Goal: Task Accomplishment & Management: Manage account settings

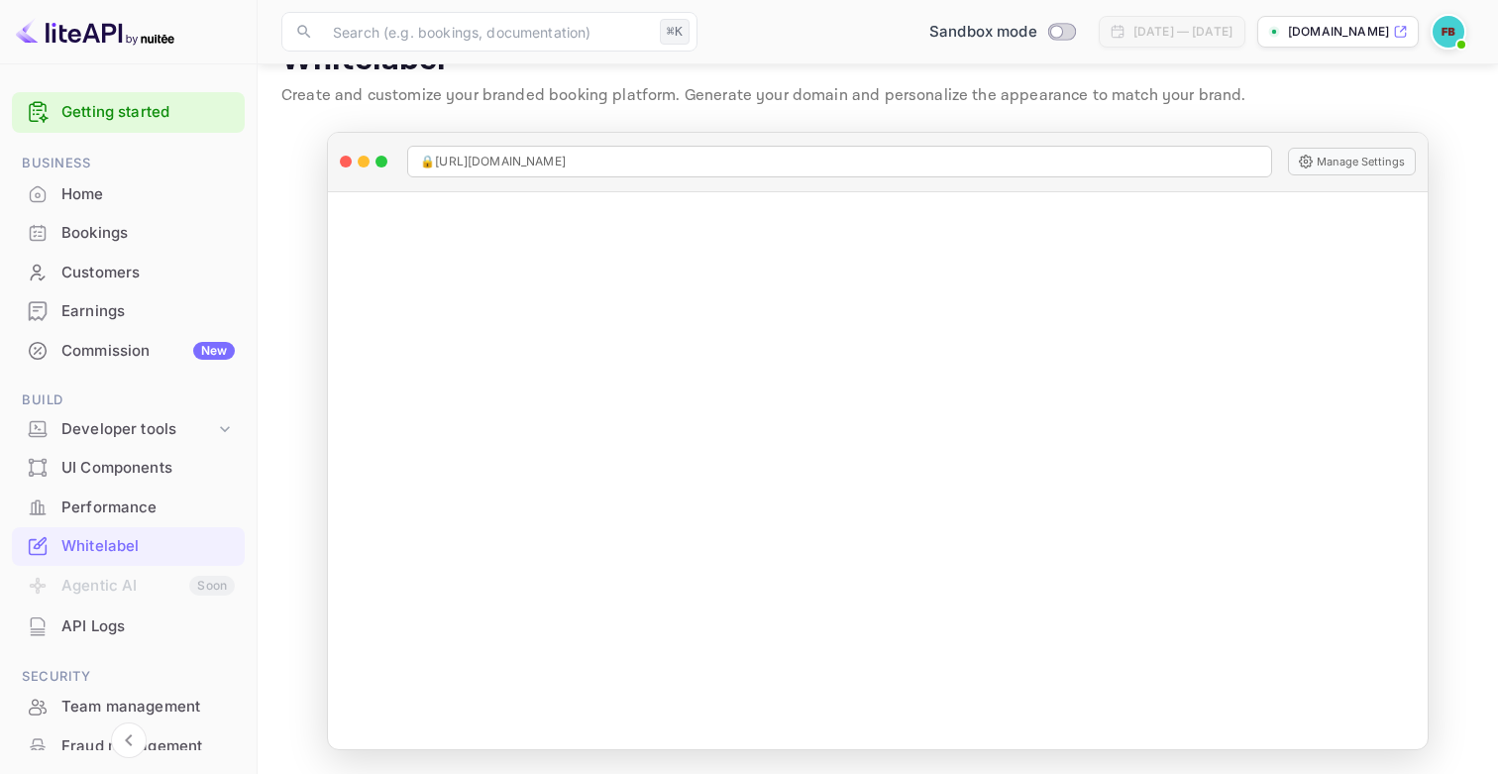
click at [1454, 31] on img at bounding box center [1449, 32] width 32 height 32
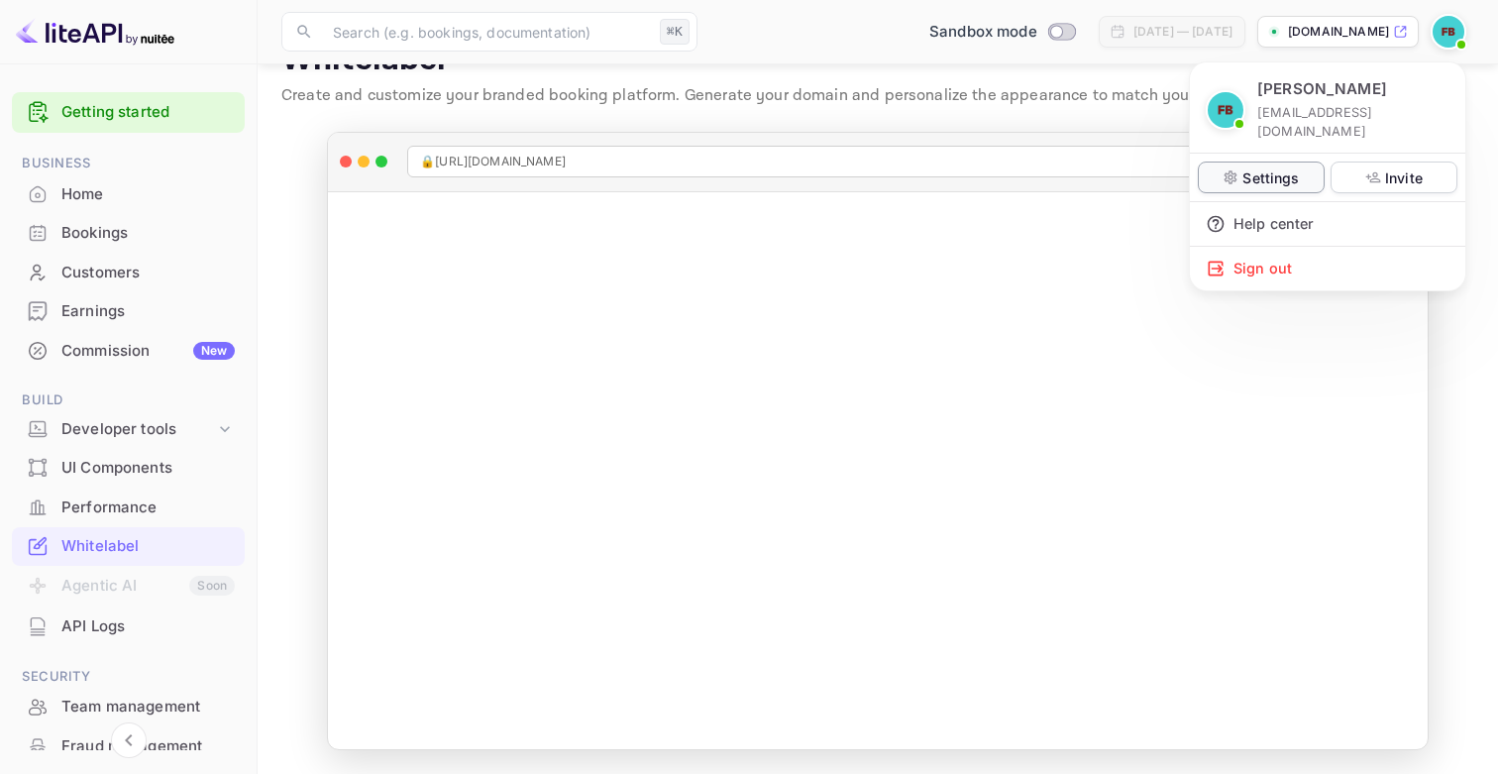
click at [1268, 167] on p "Settings" at bounding box center [1271, 177] width 56 height 21
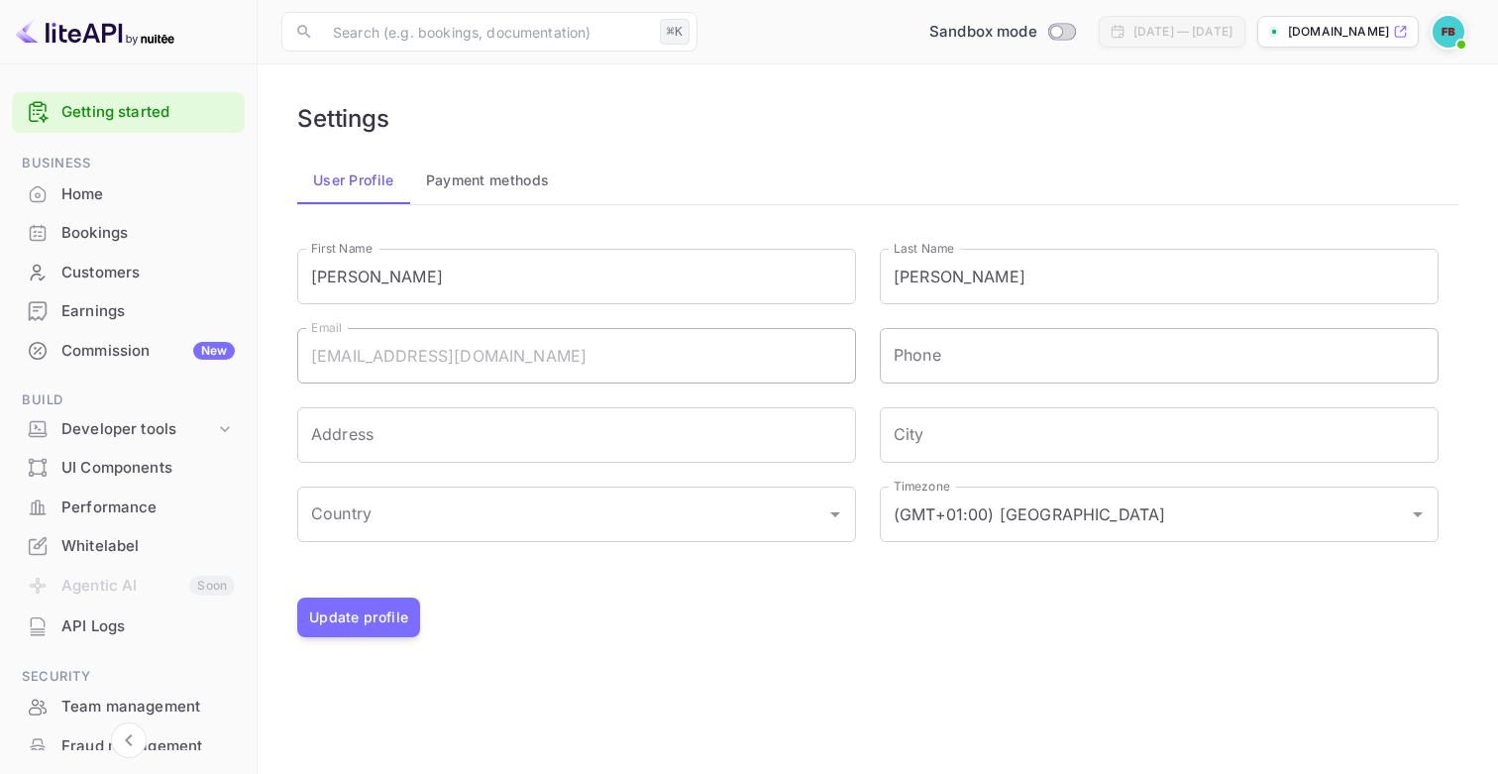
click at [974, 363] on input "Phone" at bounding box center [1159, 355] width 559 height 55
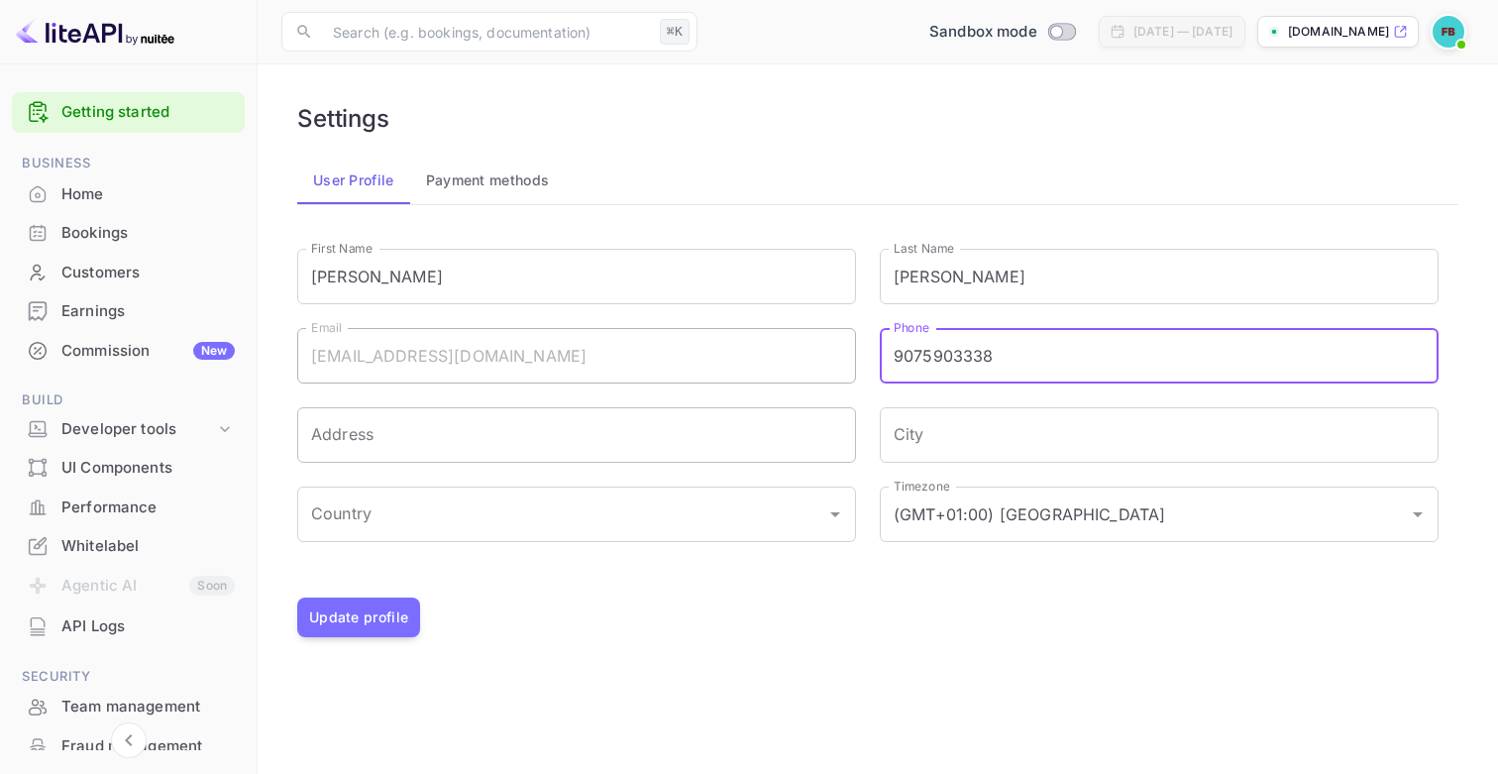
type input "9075903338"
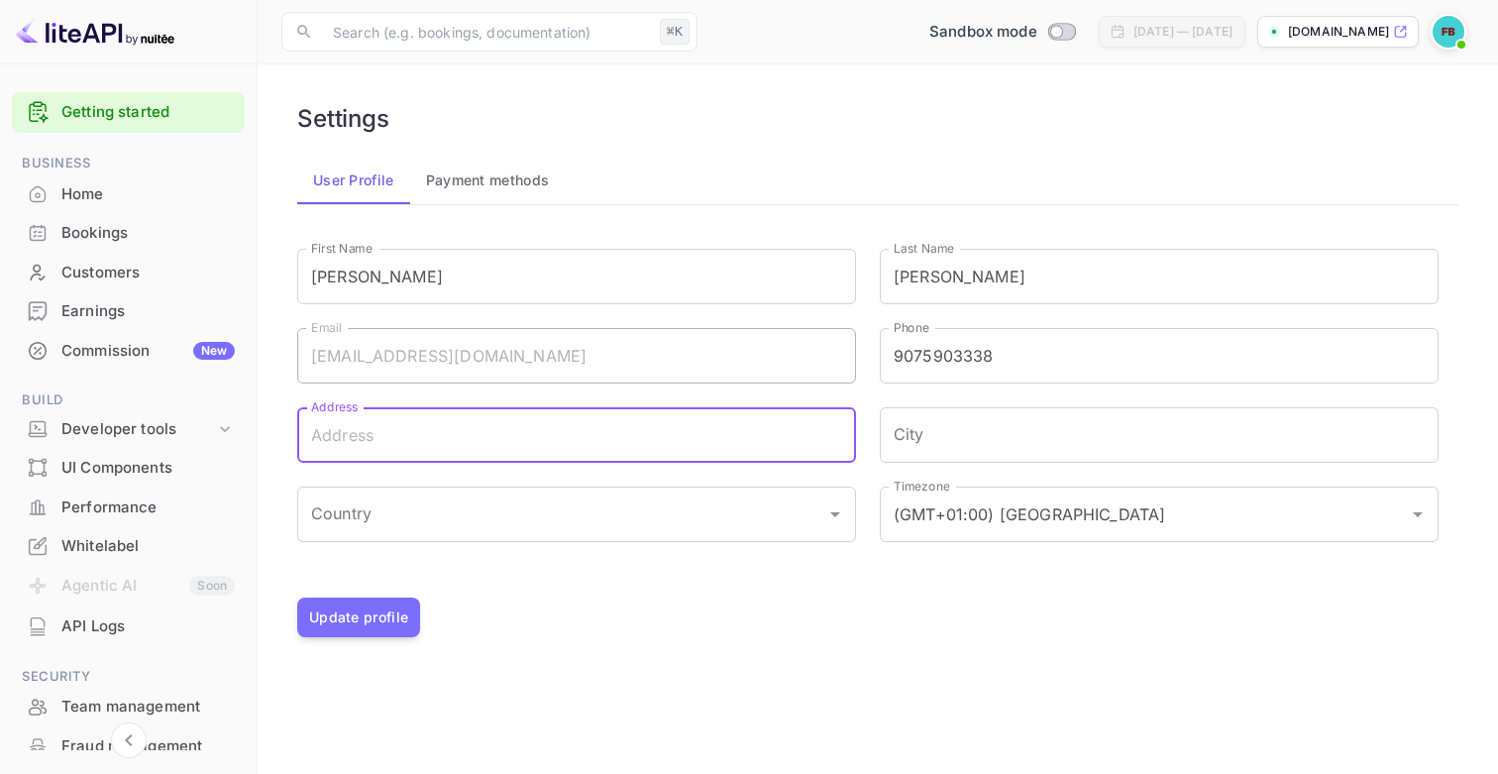
click at [800, 444] on input "Address" at bounding box center [576, 434] width 559 height 55
type input "600 Lolo St"
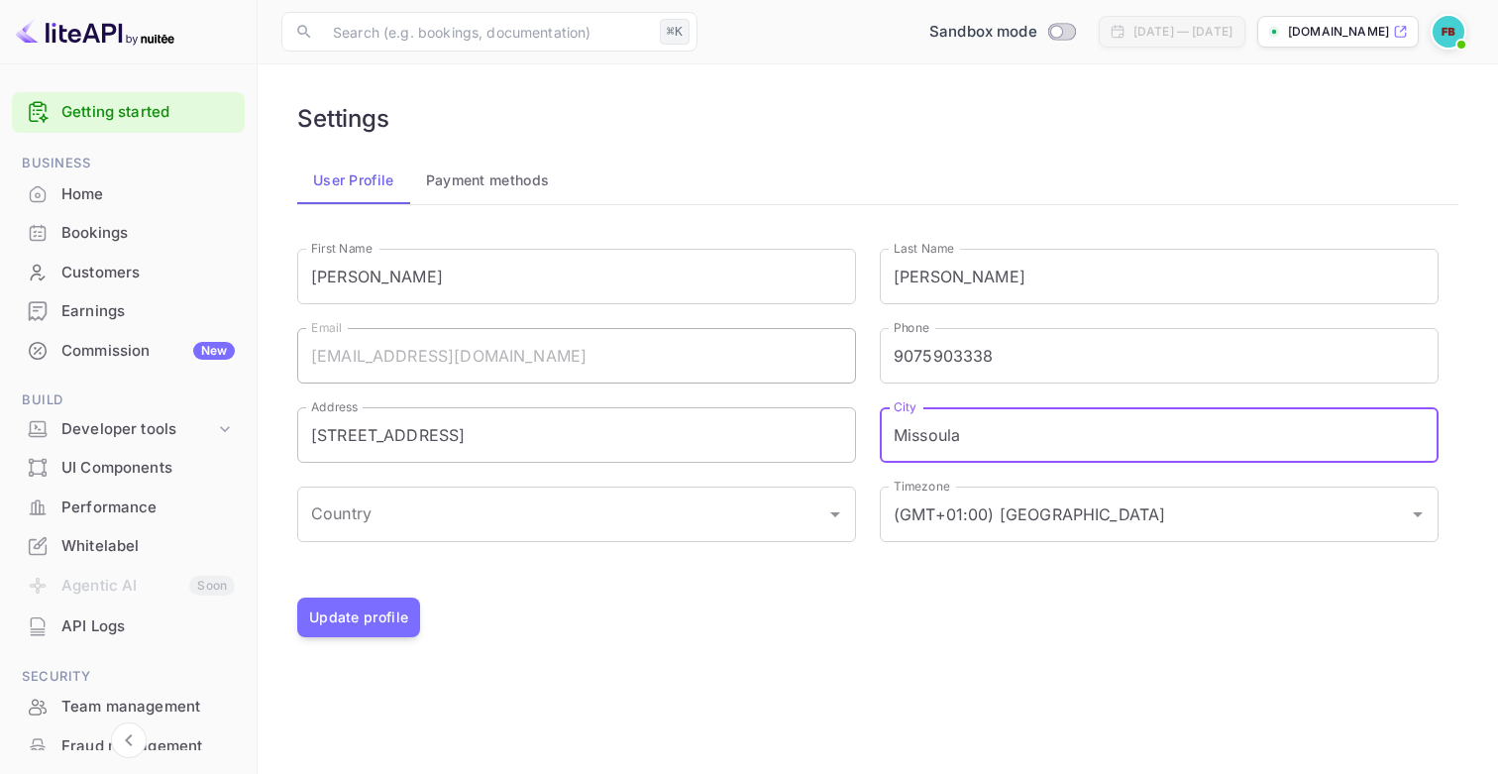
type input "Missoula"
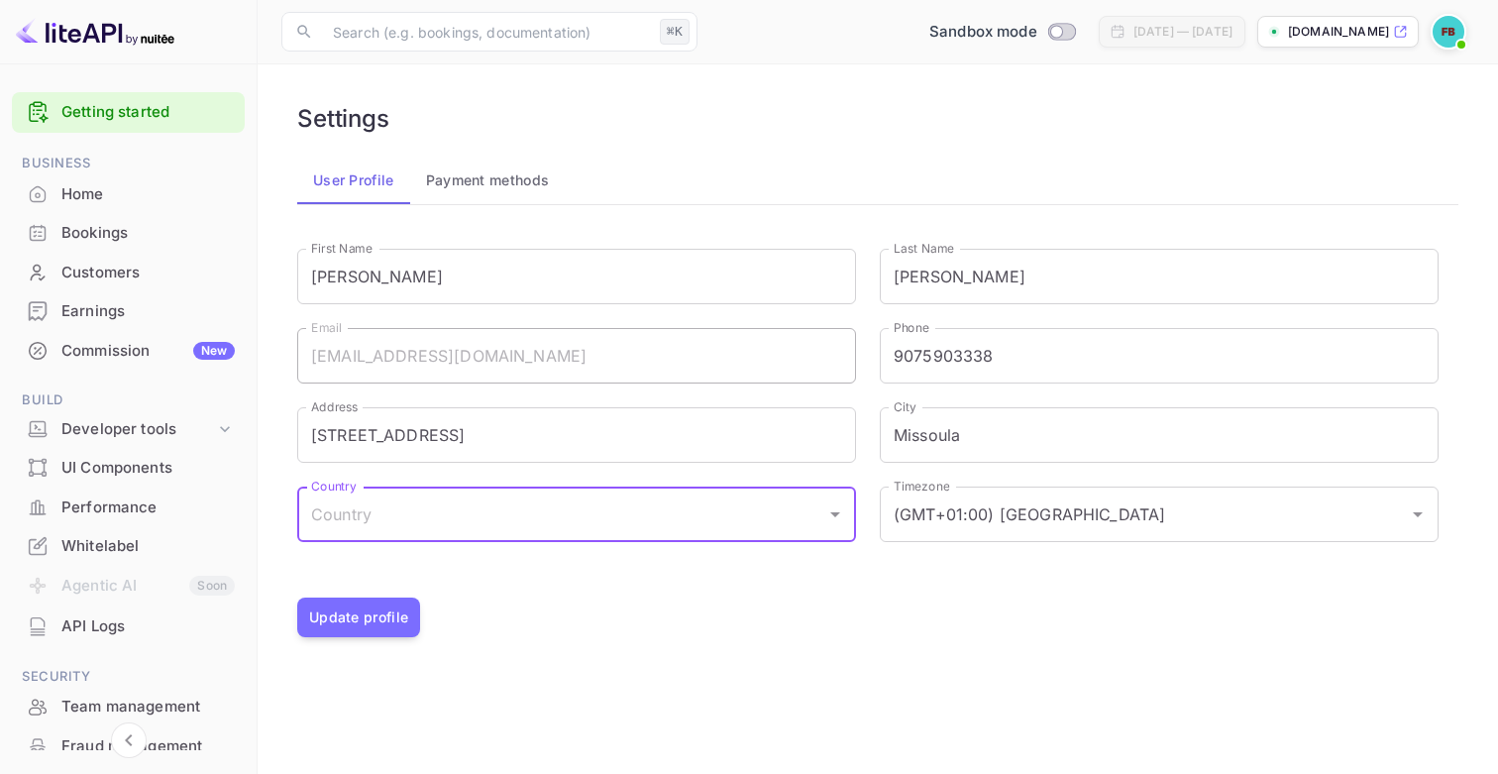
click at [815, 520] on input "Country" at bounding box center [561, 515] width 511 height 38
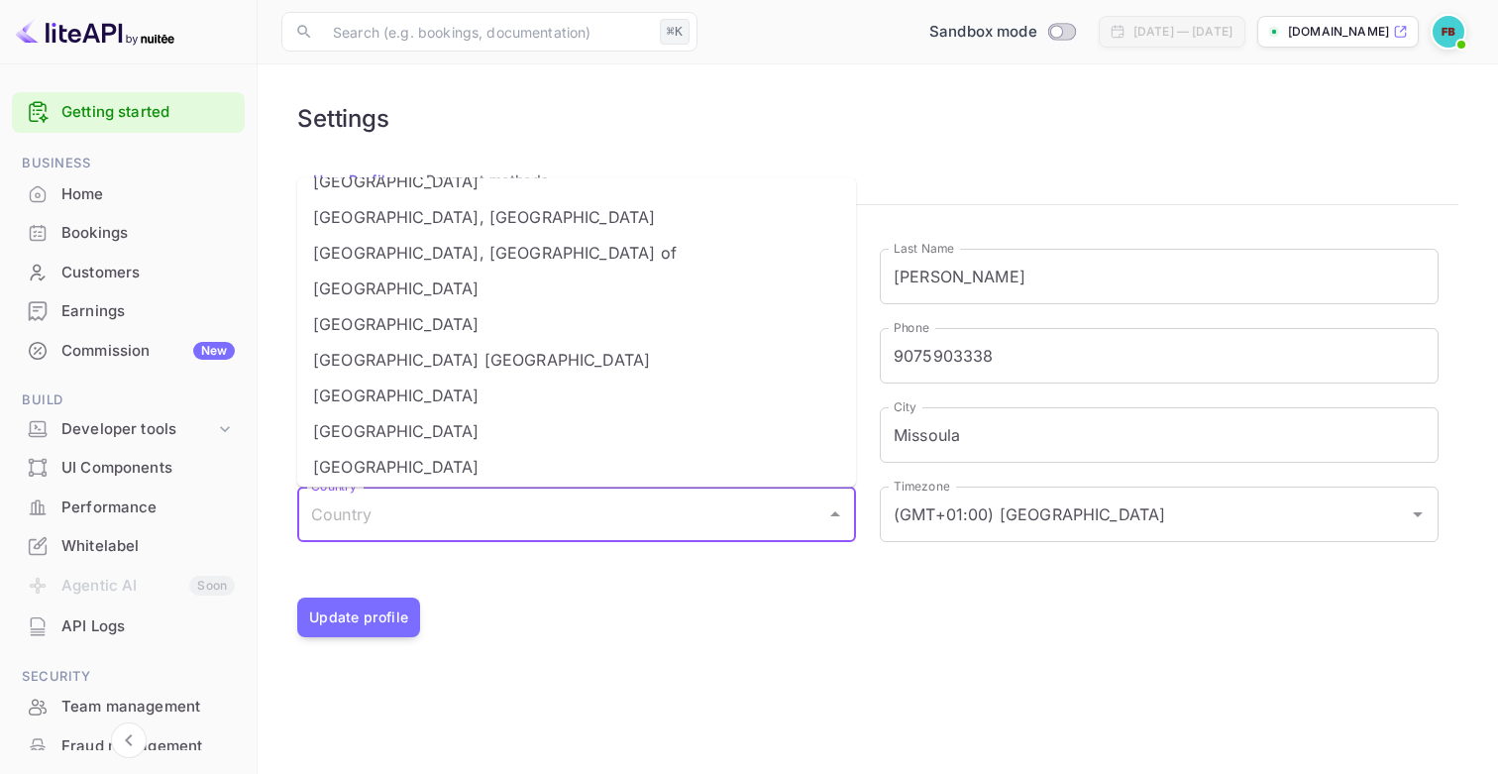
scroll to position [8109, 0]
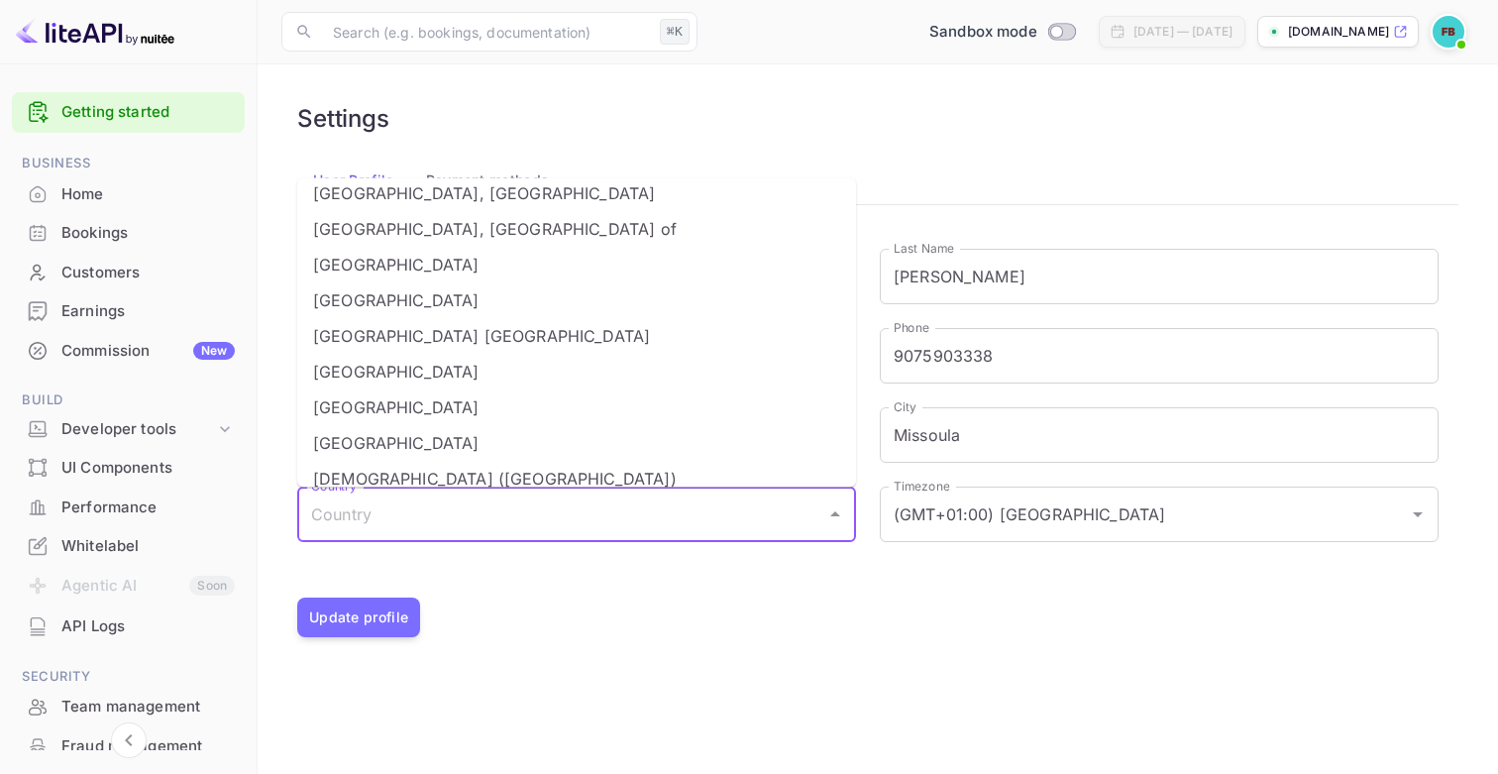
click at [526, 370] on li "United States" at bounding box center [576, 372] width 559 height 36
type input "United States"
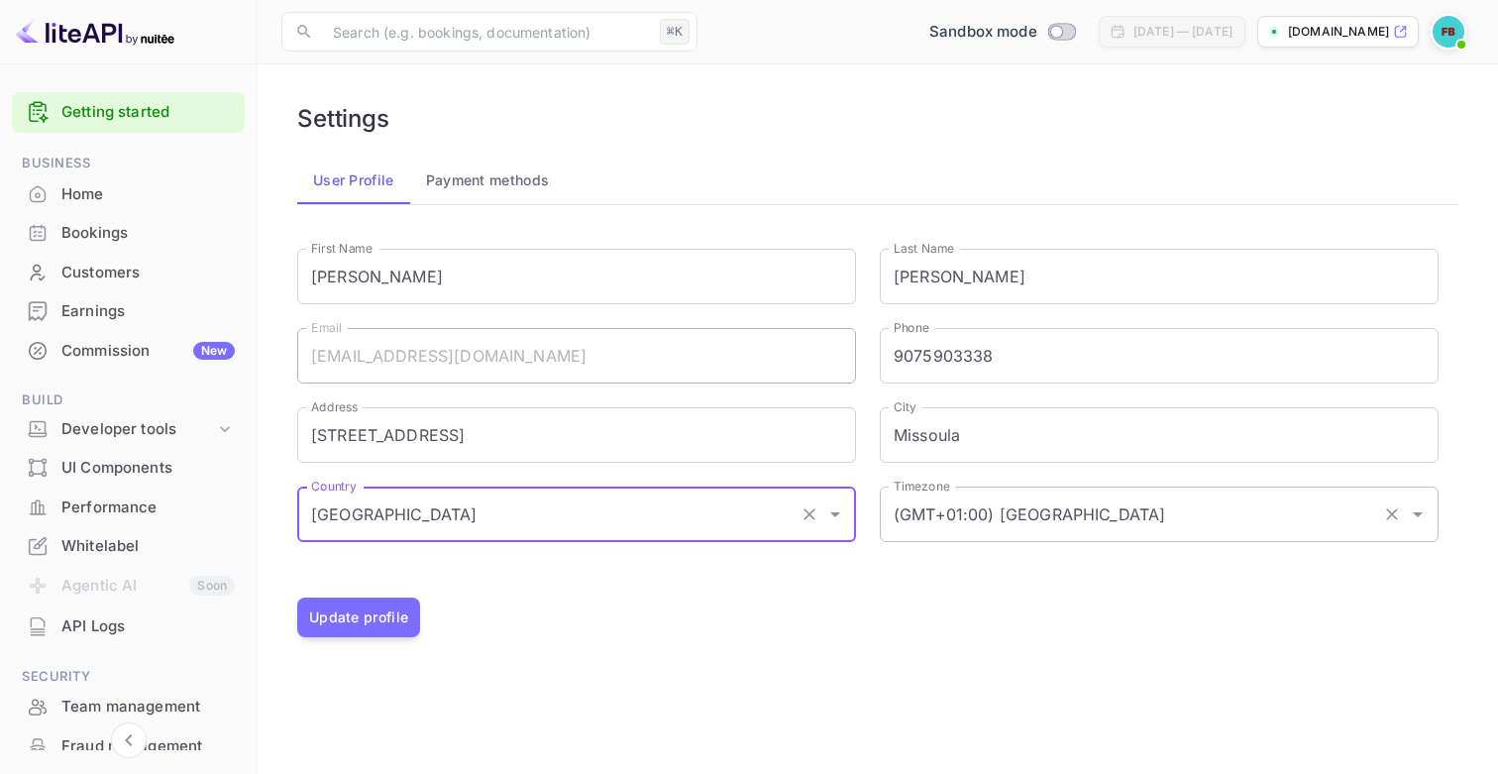
click at [975, 516] on input "(GMT+01:00) Madrid" at bounding box center [1132, 515] width 486 height 38
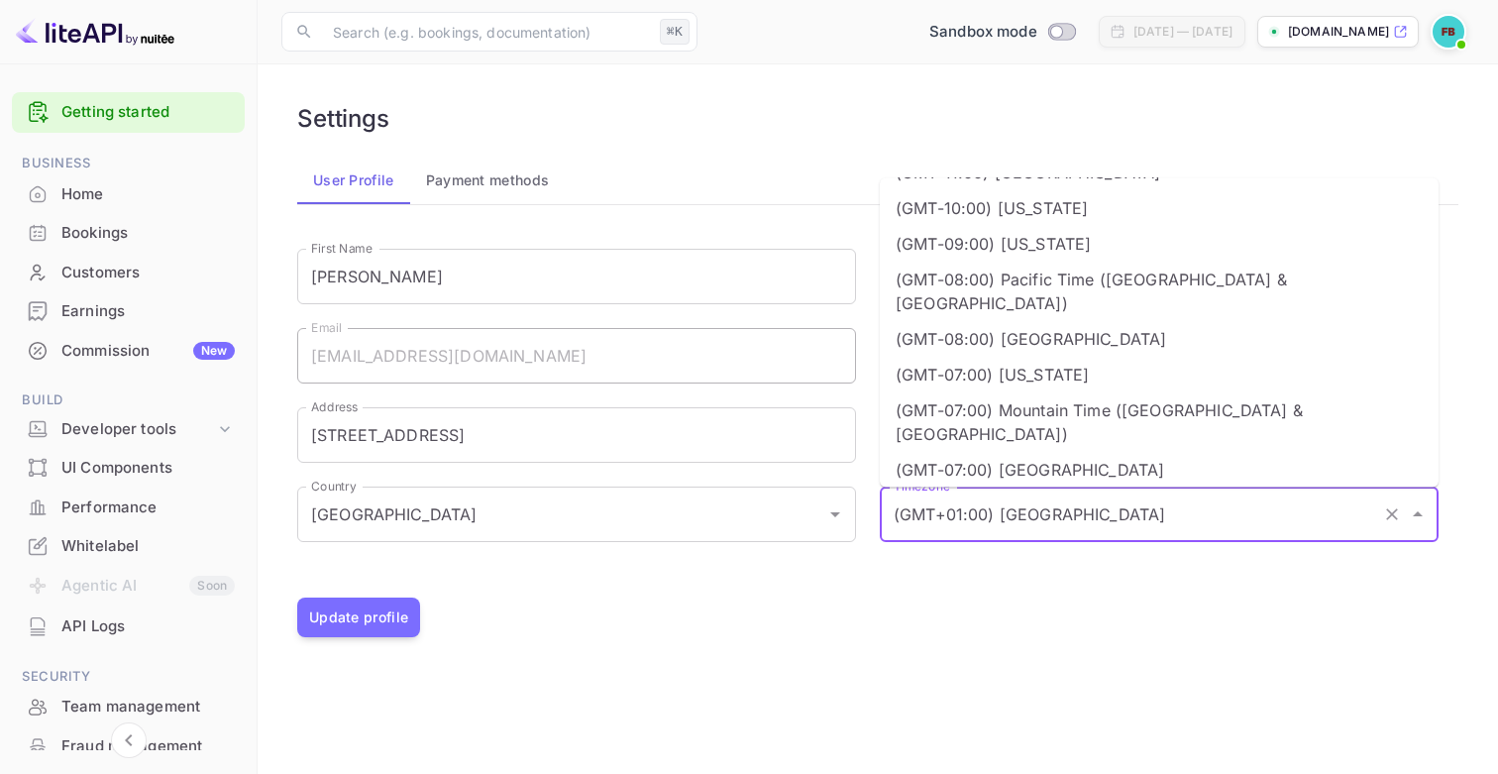
scroll to position [89, 0]
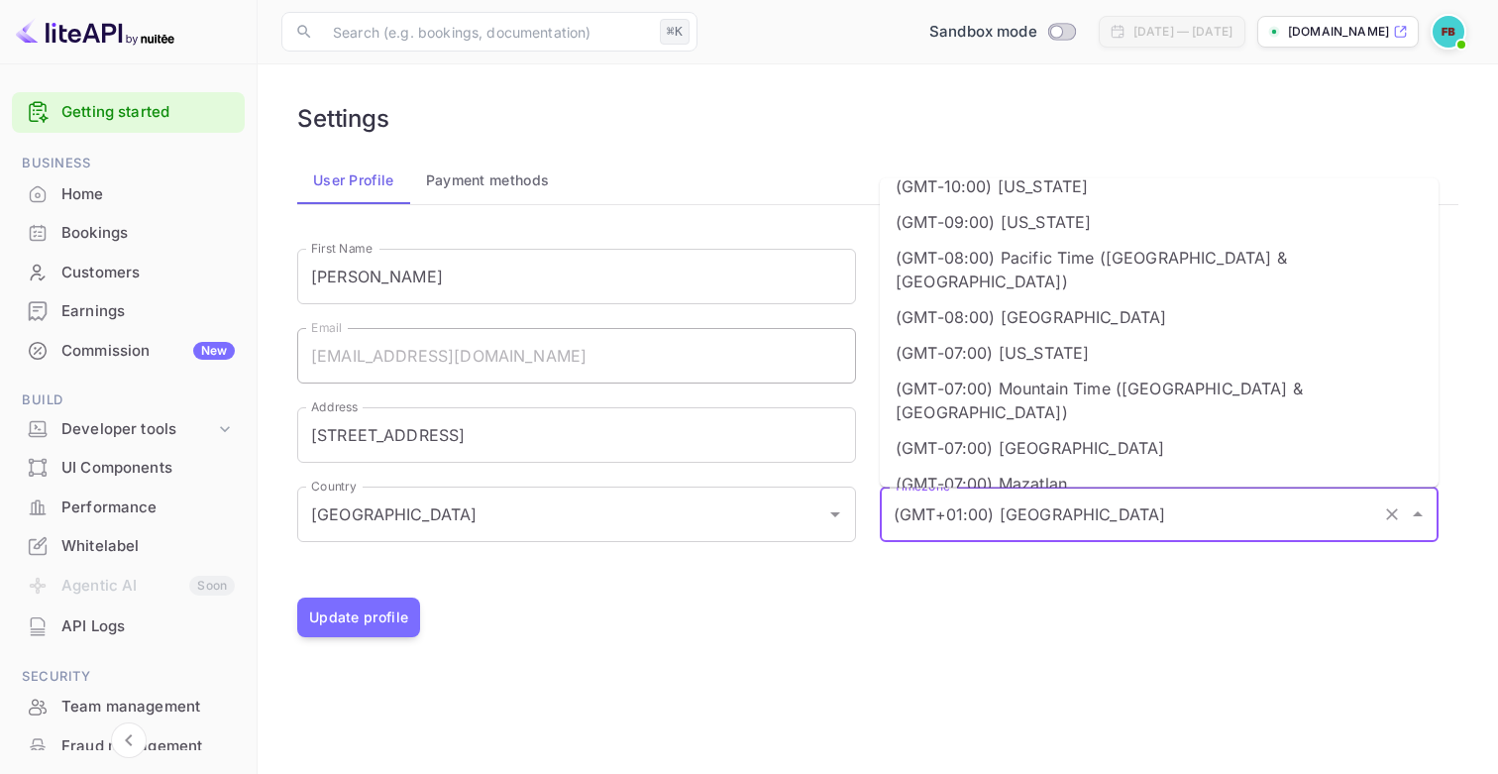
click at [1085, 370] on li "(GMT-07:00) Mountain Time (US & Canada)" at bounding box center [1159, 399] width 559 height 59
type input "(GMT-07:00) Mountain Time (US & Canada)"
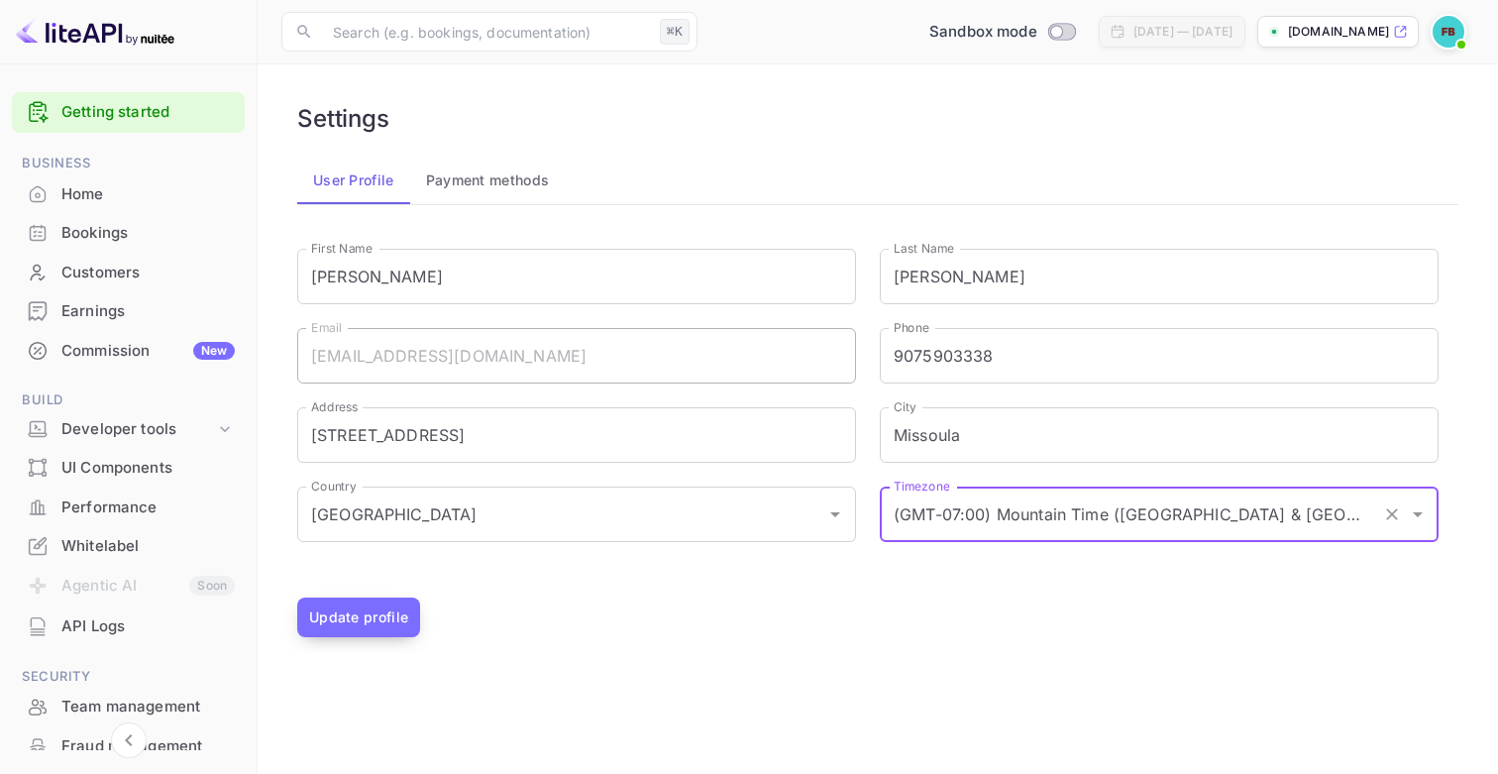
click at [394, 613] on button "Update profile" at bounding box center [358, 618] width 123 height 40
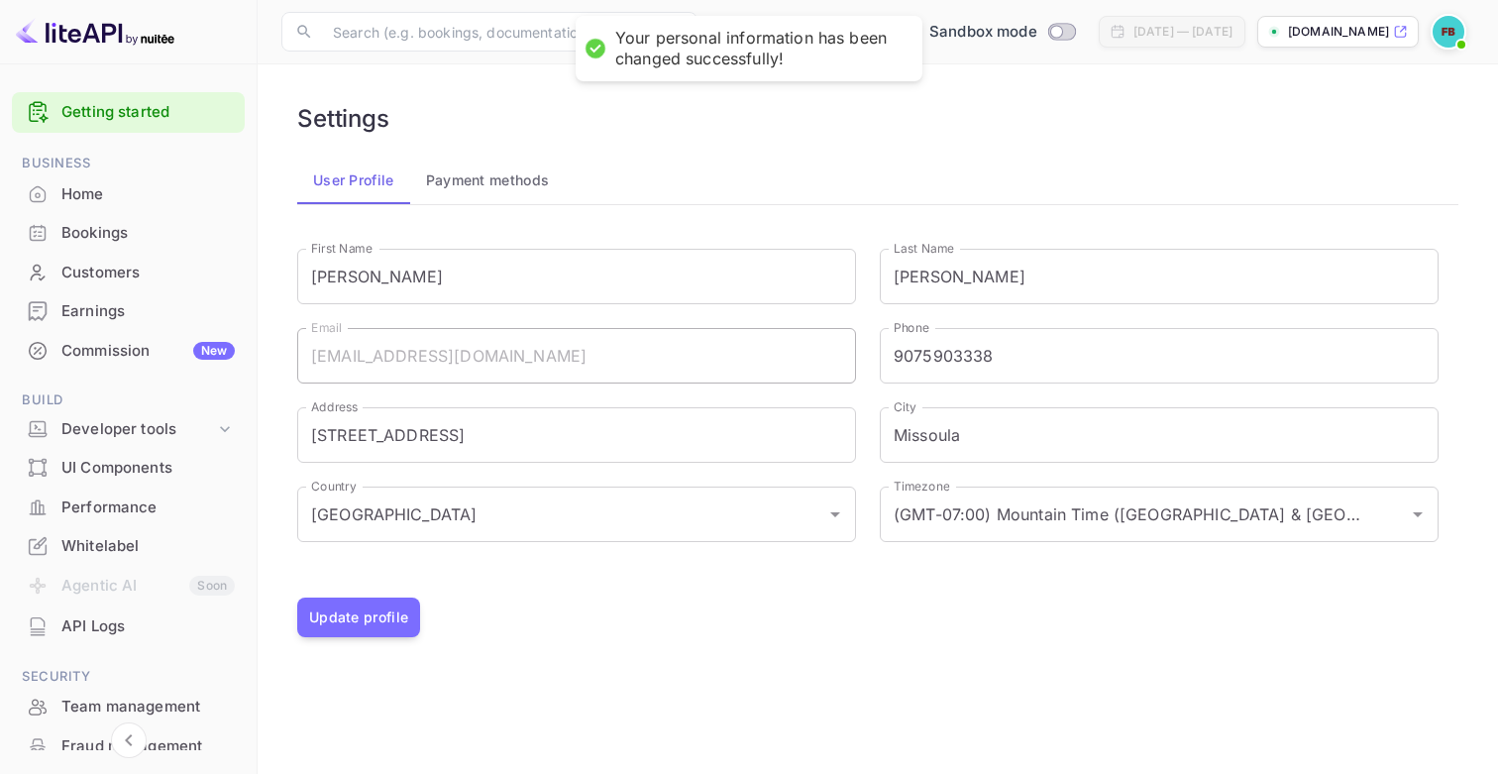
click at [528, 177] on button "Payment methods" at bounding box center [488, 181] width 156 height 48
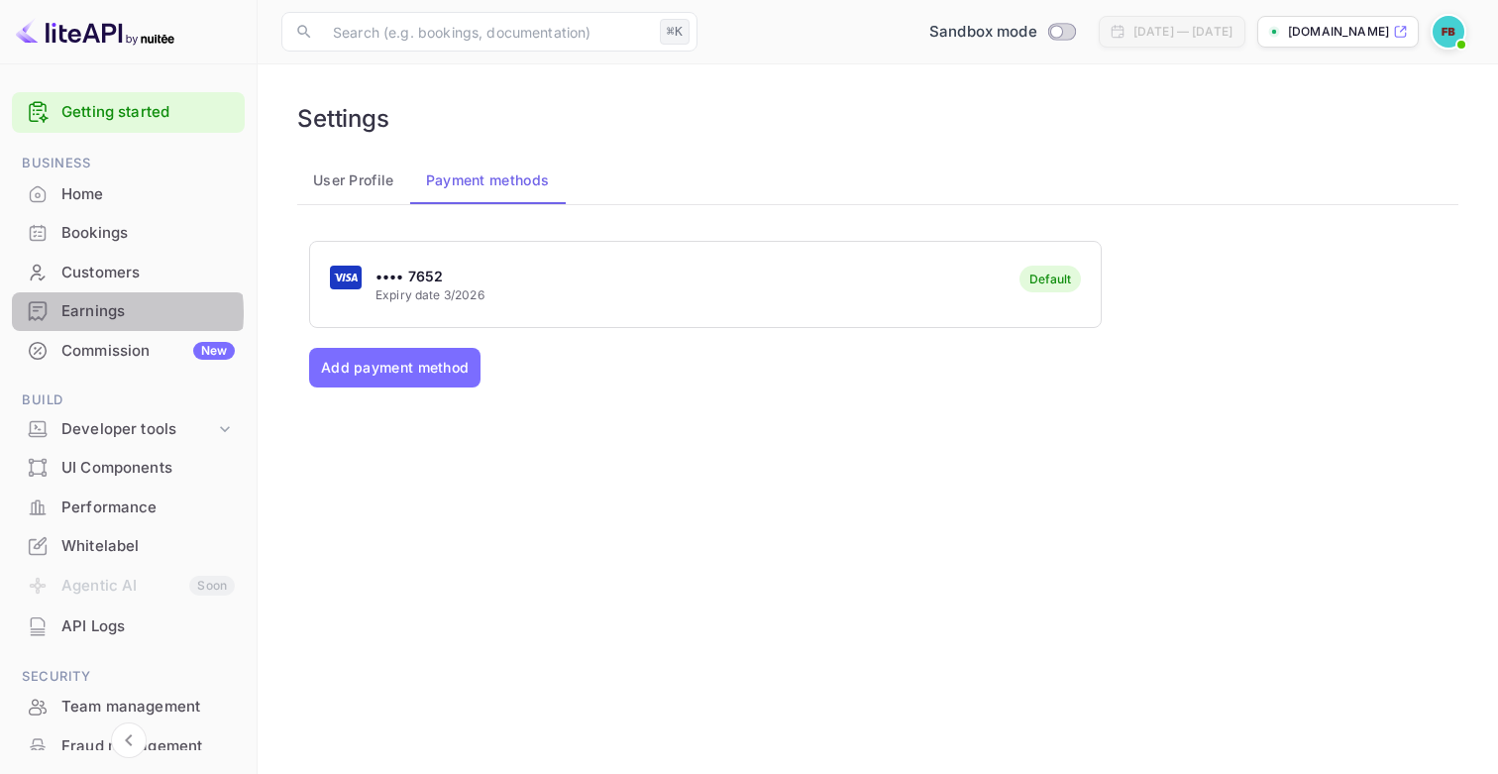
click at [96, 312] on div "Earnings" at bounding box center [147, 311] width 173 height 23
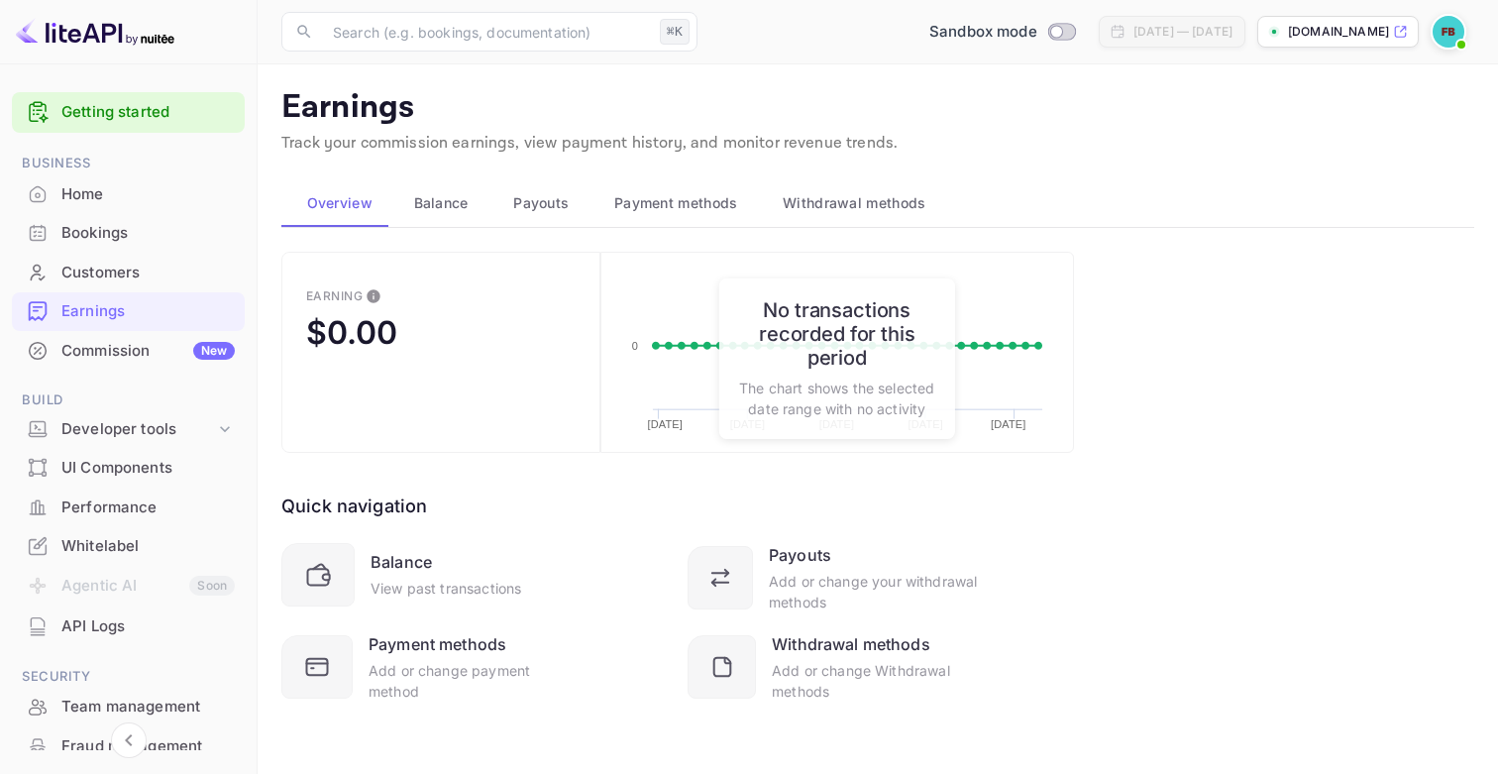
click at [1451, 26] on img at bounding box center [1449, 32] width 32 height 32
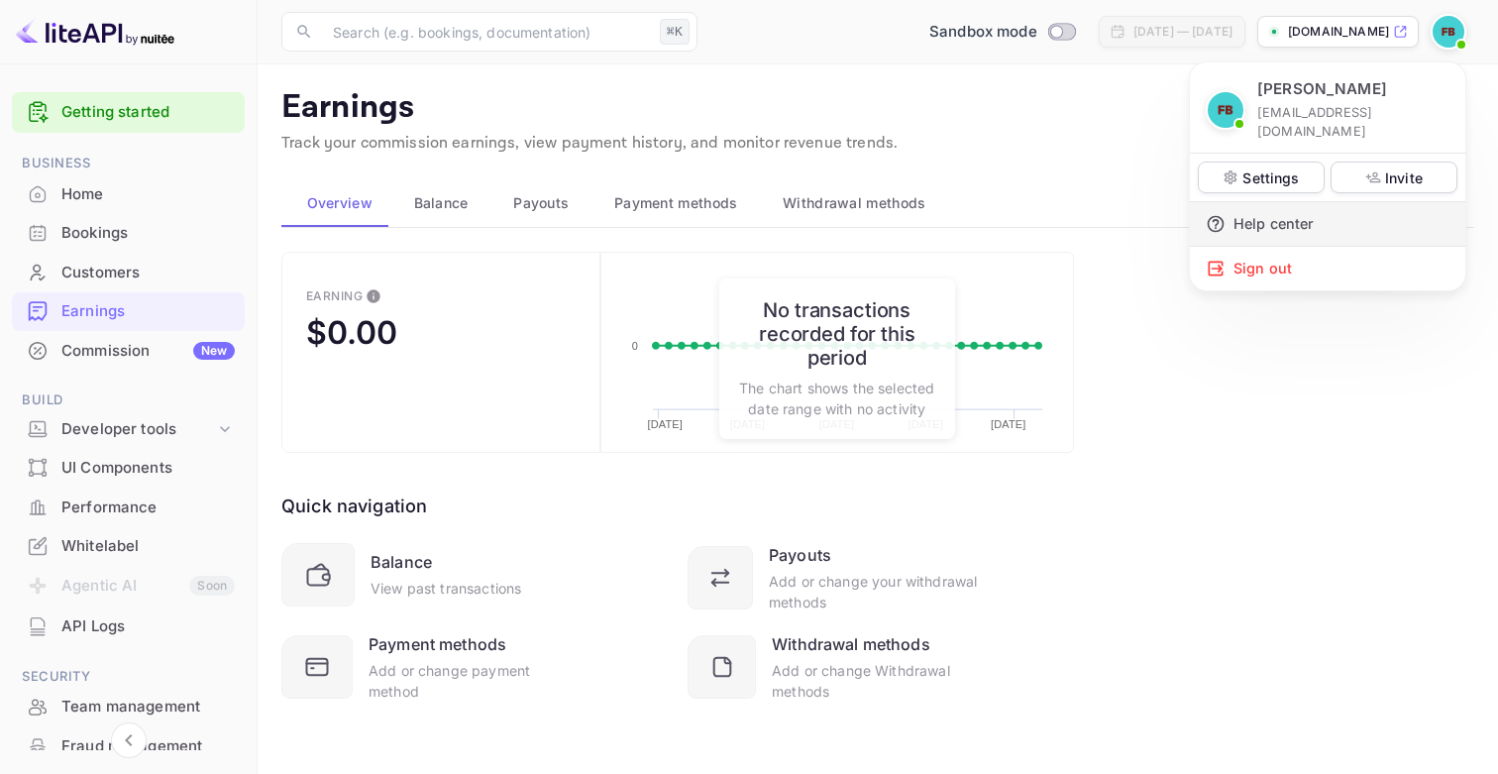
click at [1259, 202] on div "Help center" at bounding box center [1328, 224] width 276 height 44
